Goal: Manage account settings

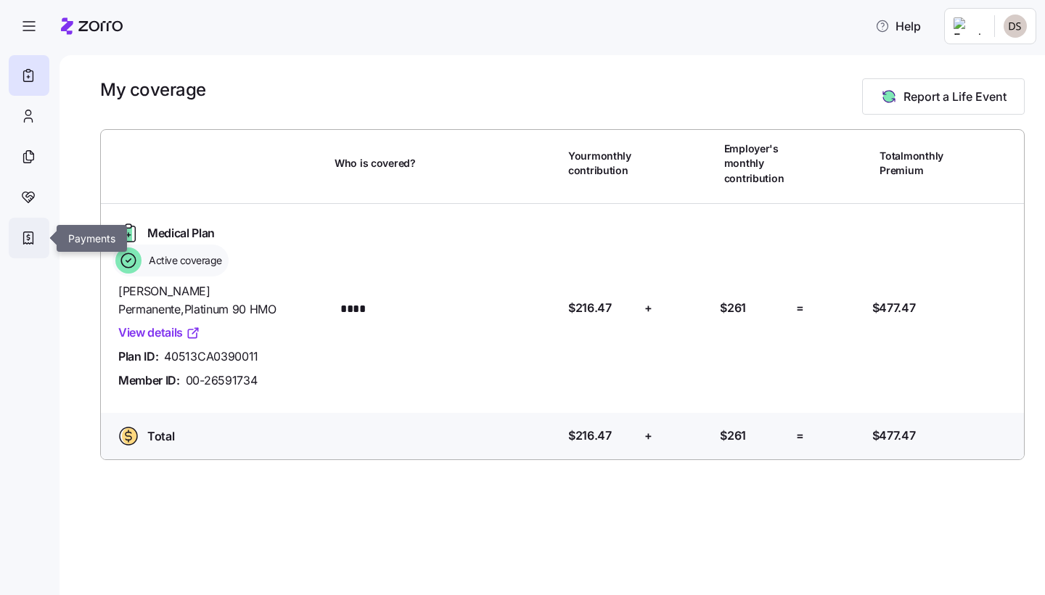
click at [34, 240] on icon at bounding box center [28, 237] width 16 height 17
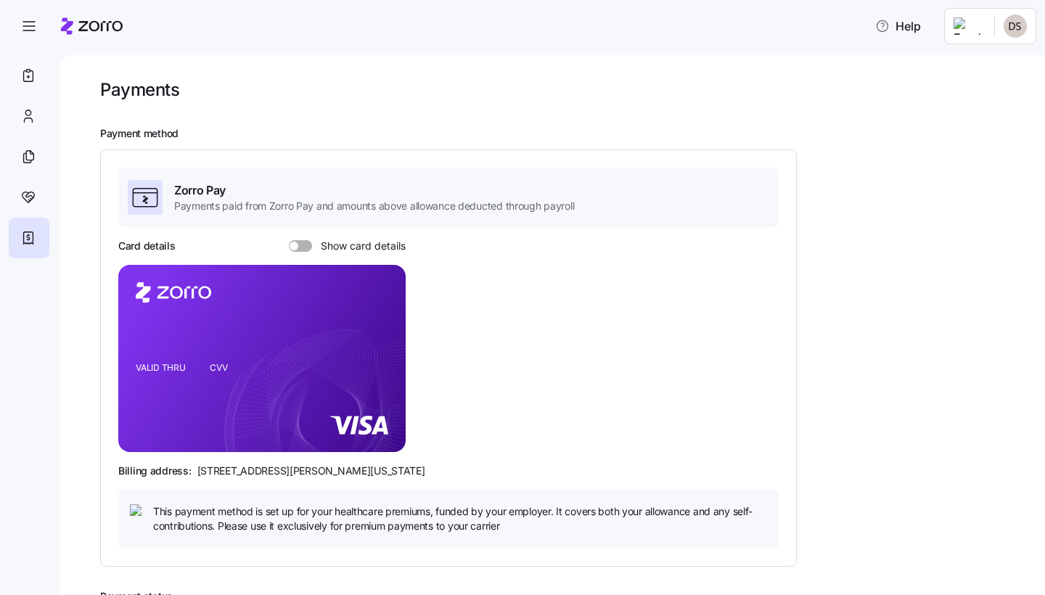
click at [310, 242] on span at bounding box center [305, 246] width 15 height 12
click at [289, 240] on input "Show card details" at bounding box center [289, 240] width 0 height 0
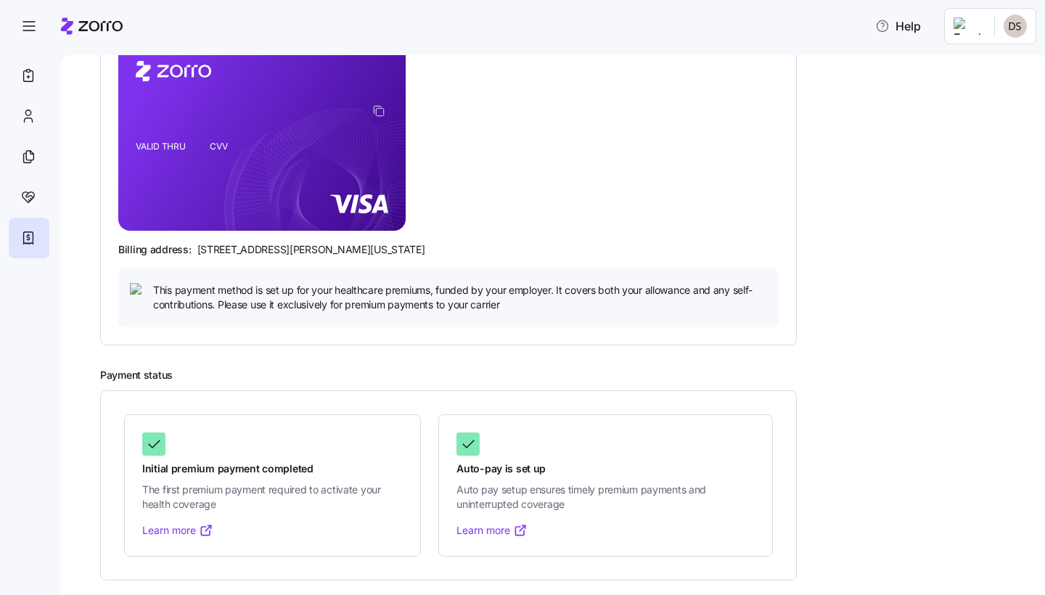
scroll to position [221, 0]
click at [151, 444] on icon at bounding box center [153, 444] width 17 height 17
click at [151, 445] on icon at bounding box center [154, 444] width 11 height 7
click at [168, 534] on link "Learn more" at bounding box center [177, 531] width 71 height 15
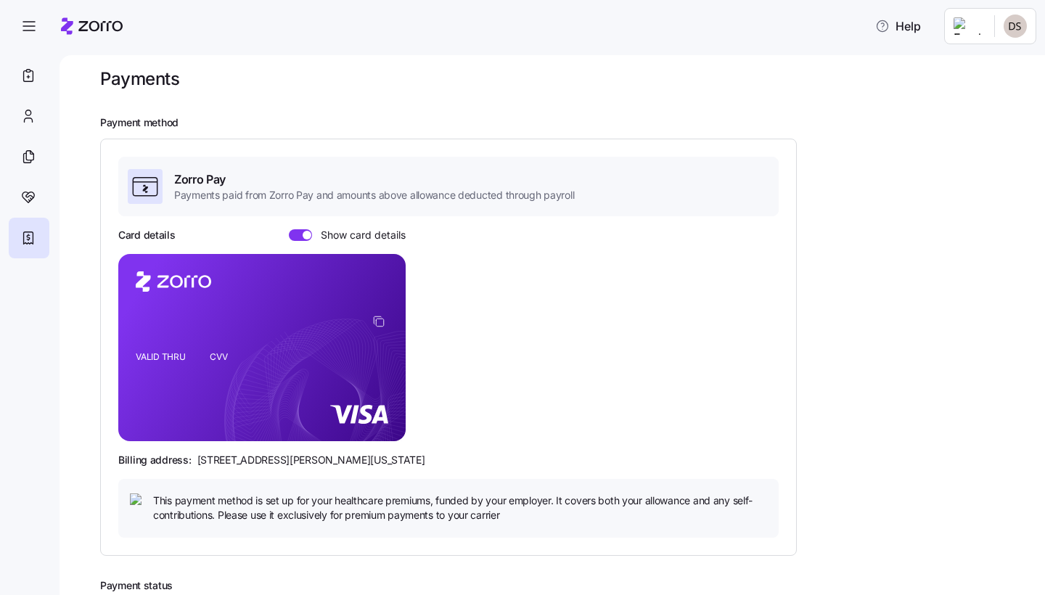
scroll to position [0, 0]
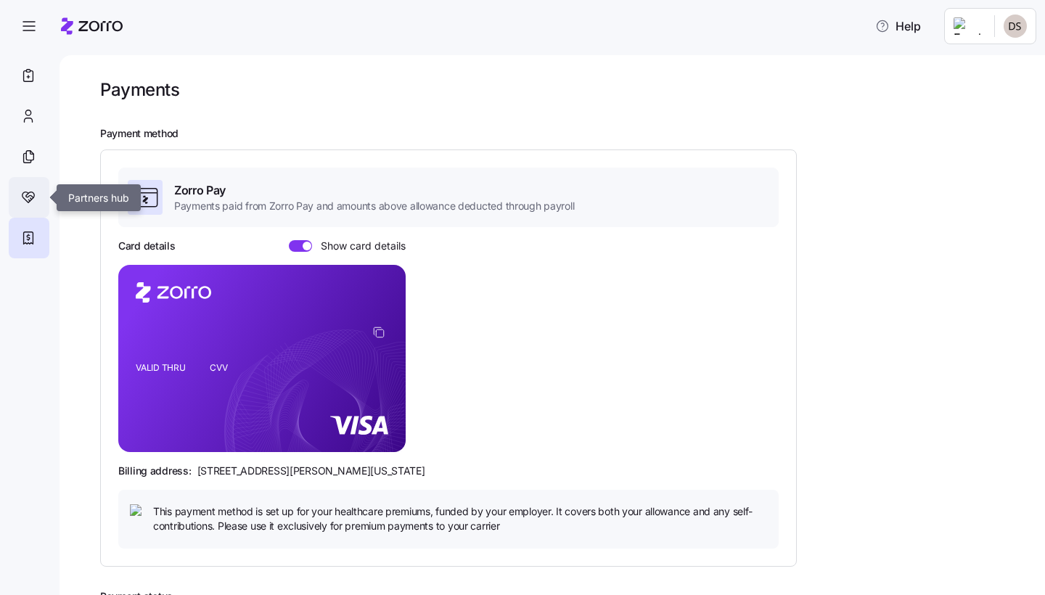
click at [28, 197] on icon at bounding box center [28, 197] width 16 height 17
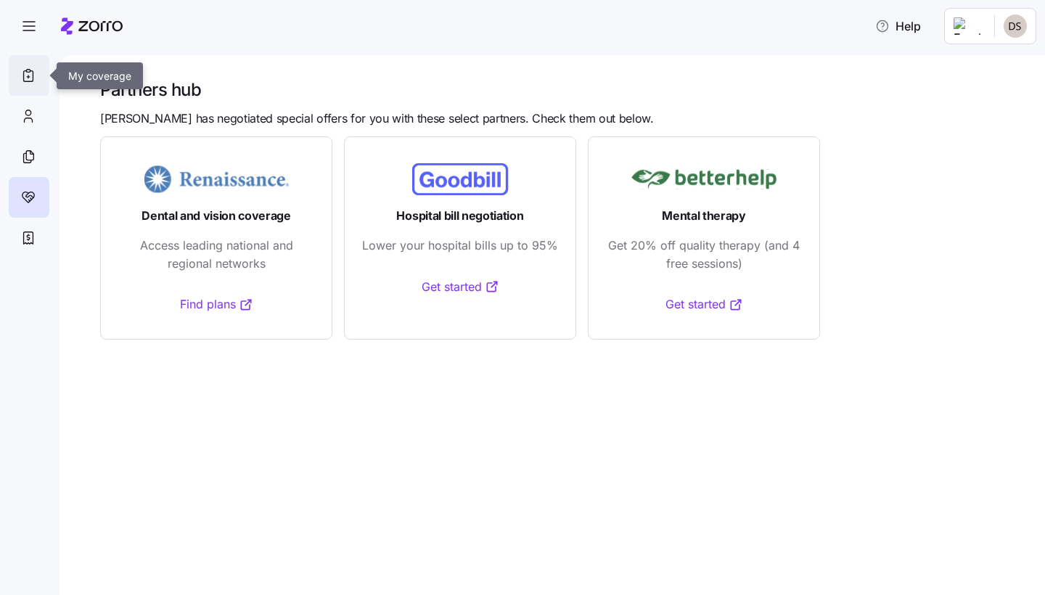
click at [36, 73] on icon at bounding box center [28, 75] width 16 height 17
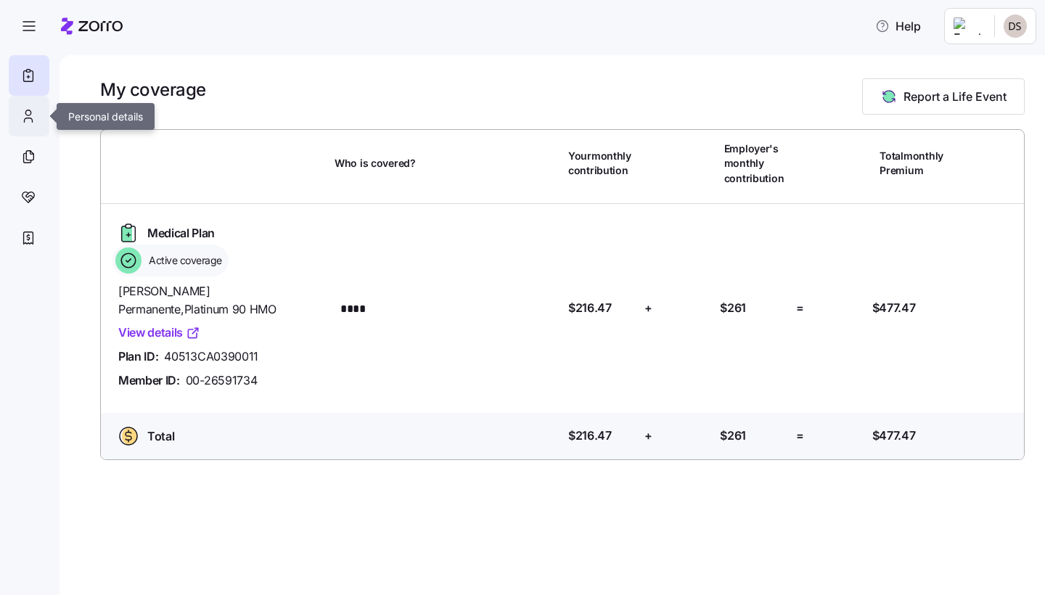
click at [29, 118] on icon at bounding box center [28, 115] width 16 height 17
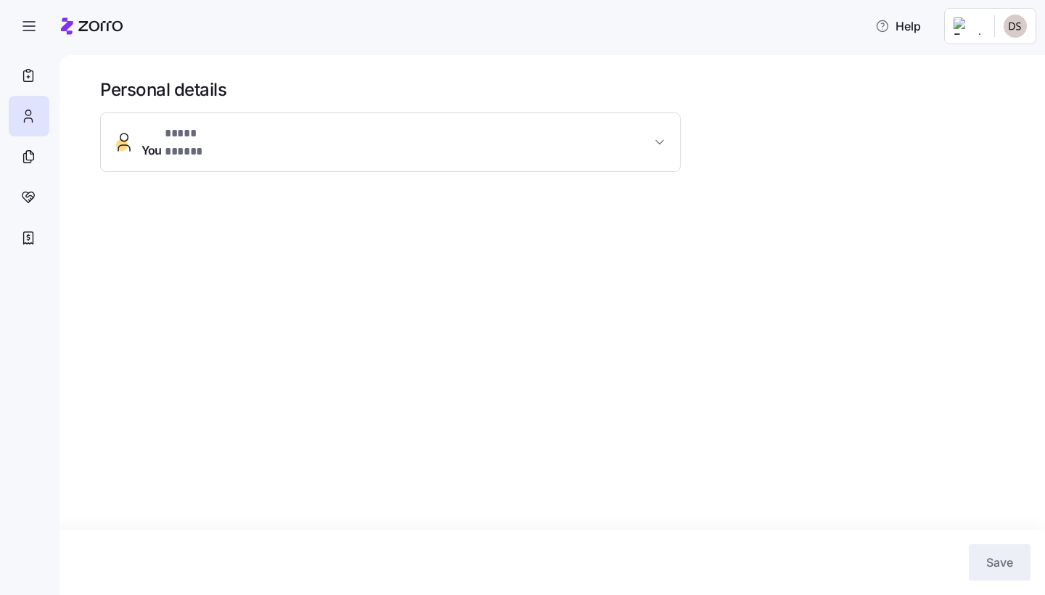
click at [552, 146] on button "You * **** ***** *" at bounding box center [390, 142] width 579 height 58
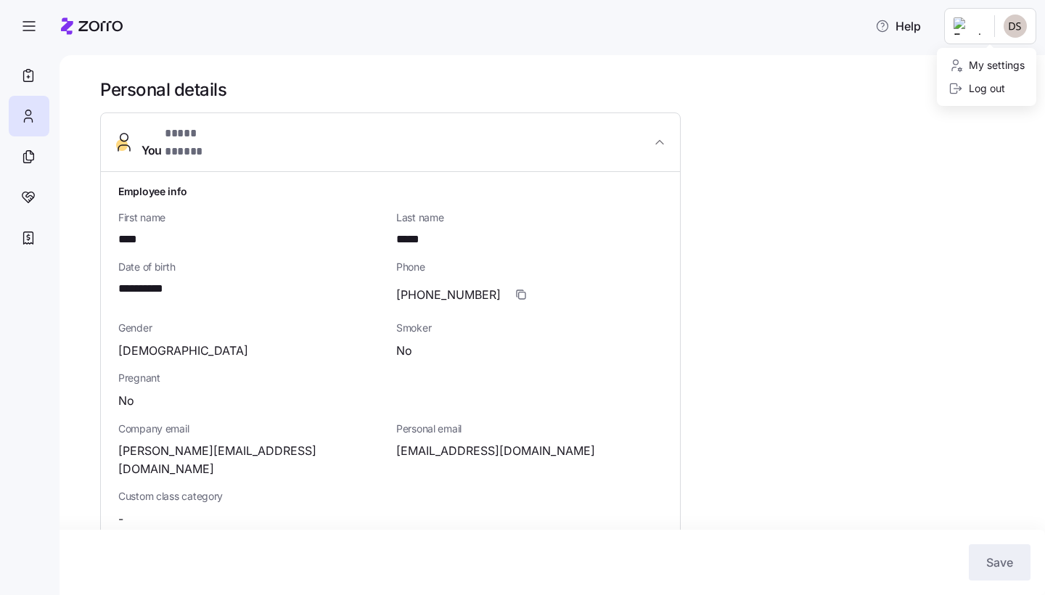
click at [1011, 35] on html "**********" at bounding box center [522, 293] width 1045 height 587
click at [994, 91] on div "Log out" at bounding box center [977, 89] width 57 height 16
